Goal: Task Accomplishment & Management: Manage account settings

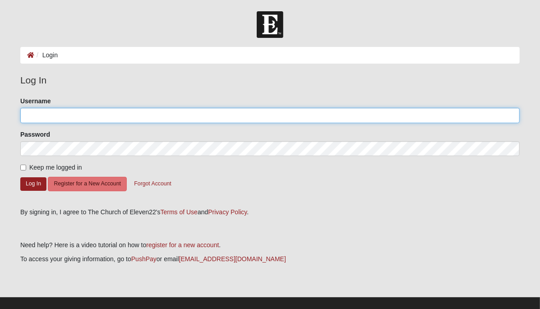
click at [39, 116] on input "Username" at bounding box center [269, 115] width 499 height 15
type input "[PERSON_NAME][EMAIL_ADDRESS][PERSON_NAME][DOMAIN_NAME]"
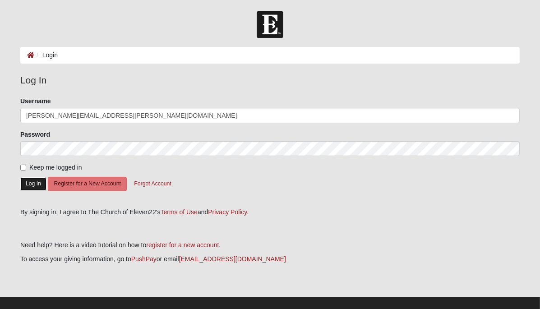
click at [23, 184] on button "Log In" at bounding box center [33, 183] width 26 height 13
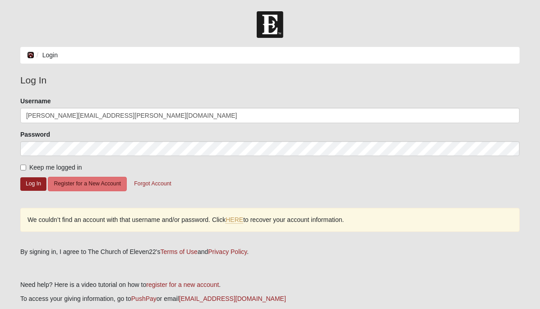
click at [29, 55] on icon at bounding box center [30, 55] width 7 height 6
